Goal: Information Seeking & Learning: Learn about a topic

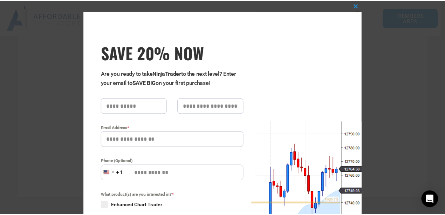
scroll to position [117, 0]
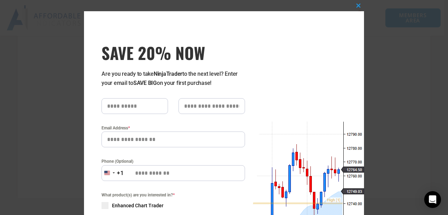
click at [72, 94] on div "Close this module SAVE 20% NOW Are you ready to take NinjaTrader to the next le…" at bounding box center [224, 107] width 448 height 215
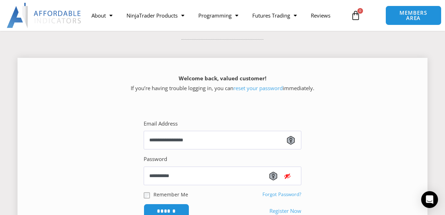
scroll to position [47, 0]
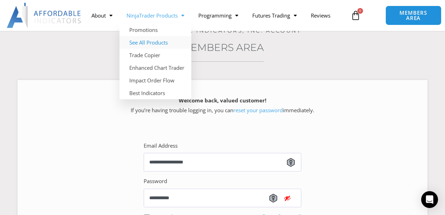
click at [160, 42] on link "See All Products" at bounding box center [155, 42] width 72 height 13
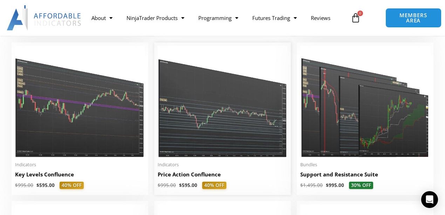
scroll to position [933, 0]
